Goal: Browse casually

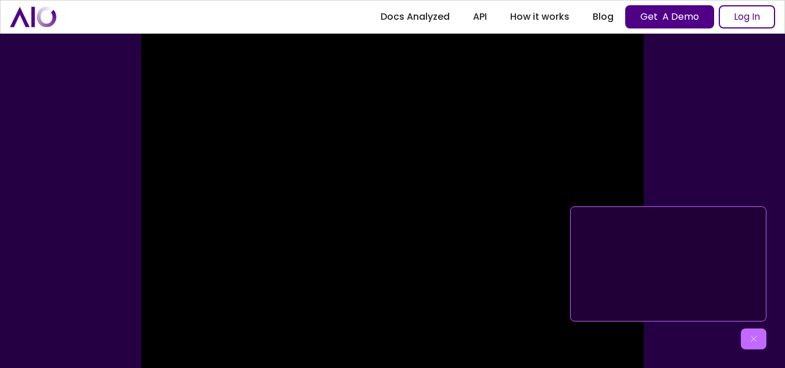
scroll to position [205, 0]
click at [163, 196] on img at bounding box center [392, 203] width 502 height 497
click at [706, 146] on div "Click for sound @keyframes VOLUME_SMALL_WAVE_FLASH { 0% { opacity: 0; } 33% { o…" at bounding box center [392, 208] width 628 height 488
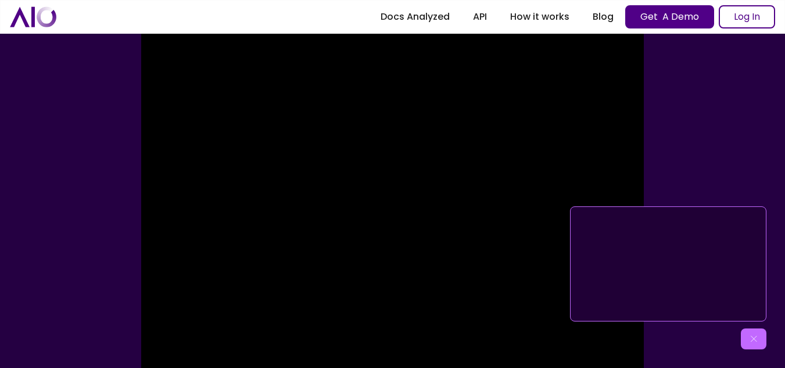
scroll to position [0, 0]
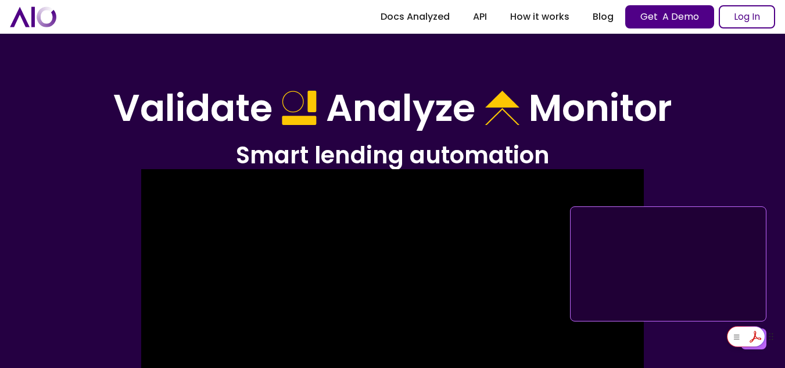
click at [745, 335] on html "[DATE]: Two persistent problems in securing commercial loan documents Register …" at bounding box center [392, 184] width 785 height 368
click at [713, 73] on header "Validate Analyze Monitor Smart lending automation Get A Demo Log In Click for s…" at bounding box center [392, 368] width 785 height 736
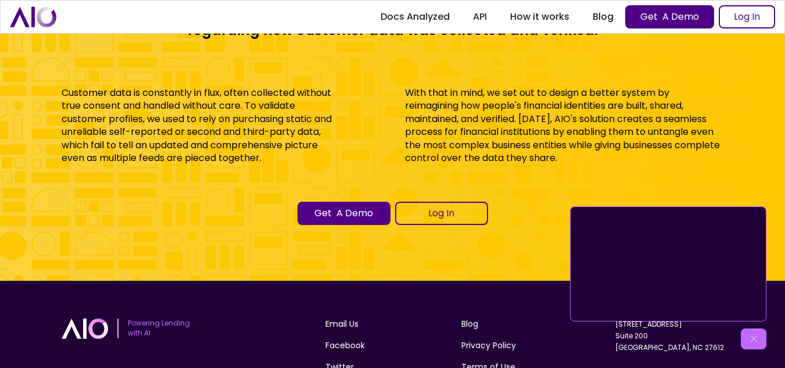
scroll to position [4748, 0]
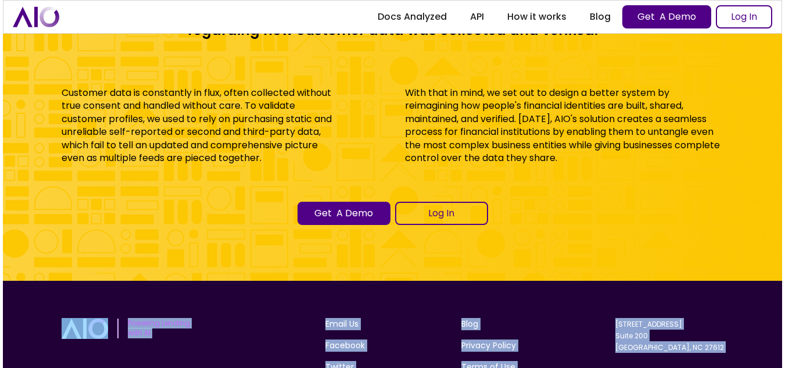
scroll to position [4771, 0]
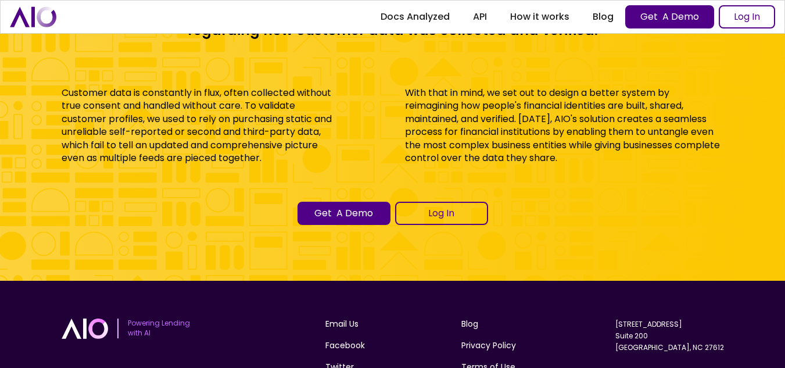
click at [729, 134] on div "Although we come from diverse backgrounds and industries, we all had a shared f…" at bounding box center [392, 113] width 785 height 336
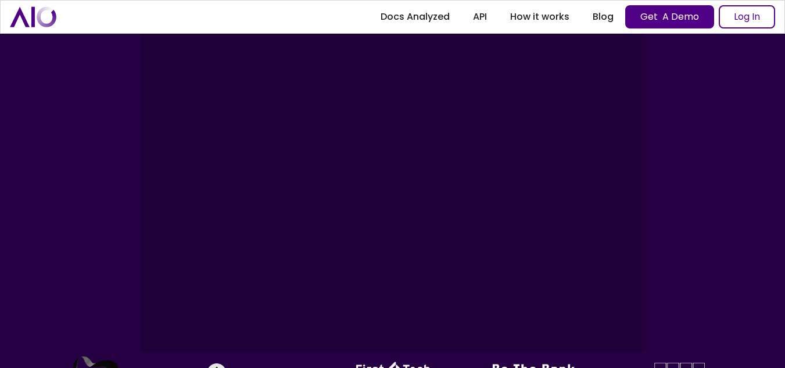
scroll to position [0, 0]
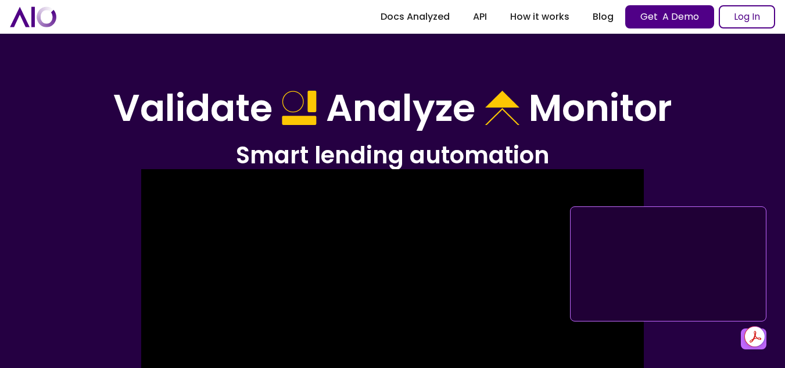
click at [748, 337] on html "[DATE]: Two persistent problems in securing commercial loan documents Register …" at bounding box center [392, 184] width 785 height 368
